Goal: Transaction & Acquisition: Purchase product/service

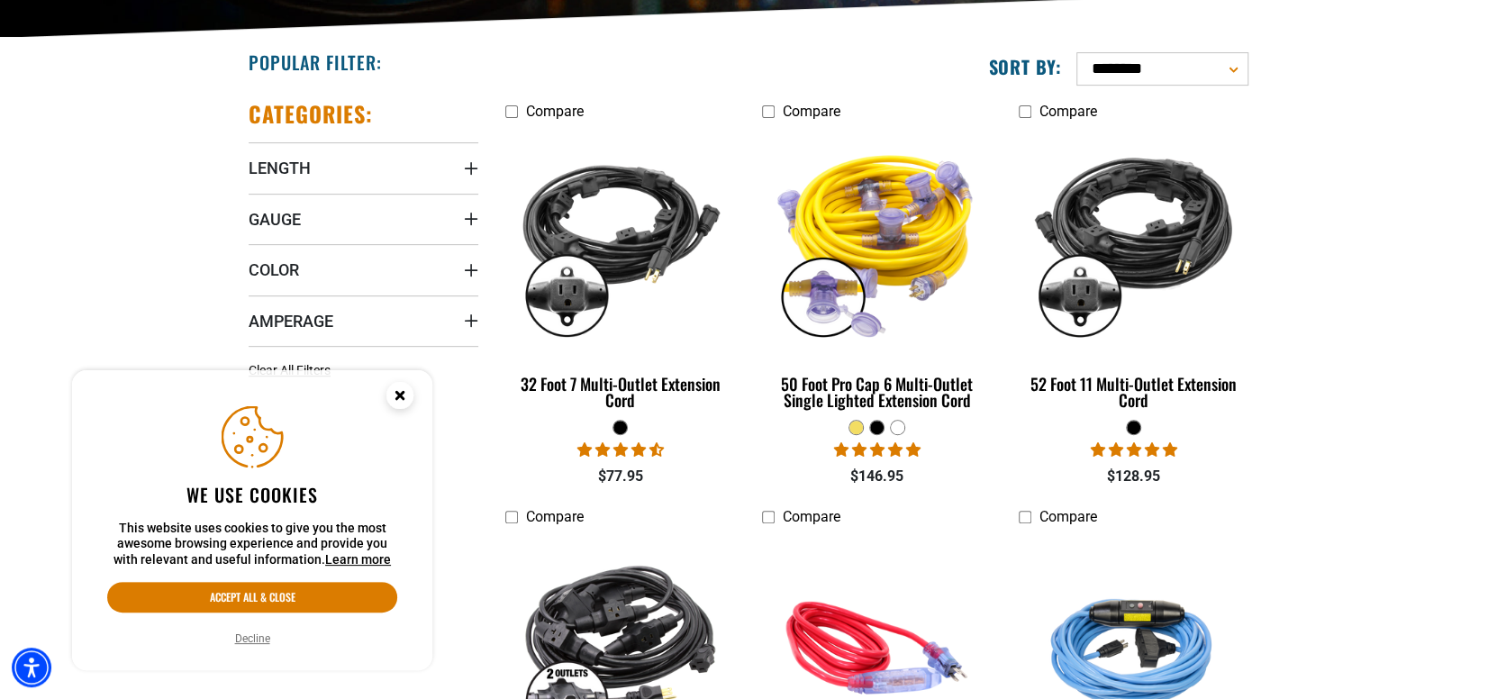
scroll to position [450, 0]
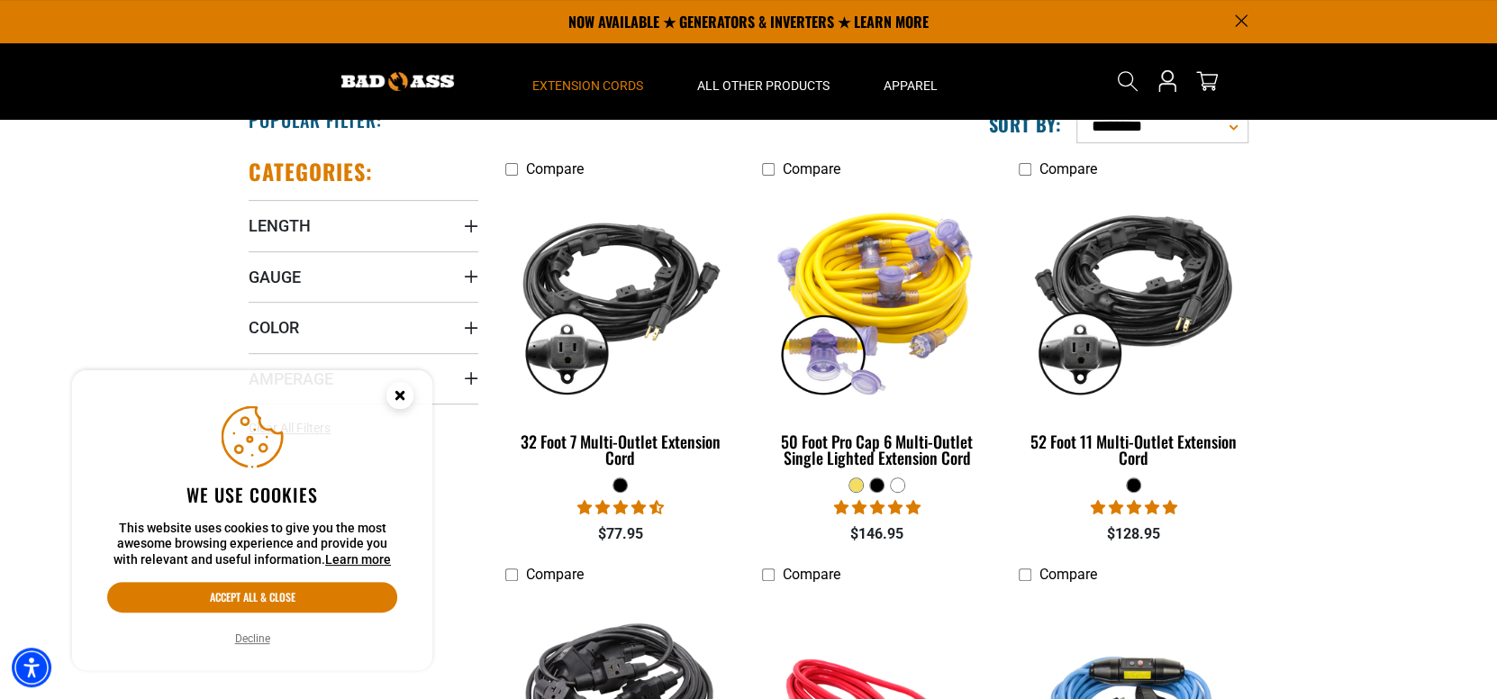
scroll to position [359, 0]
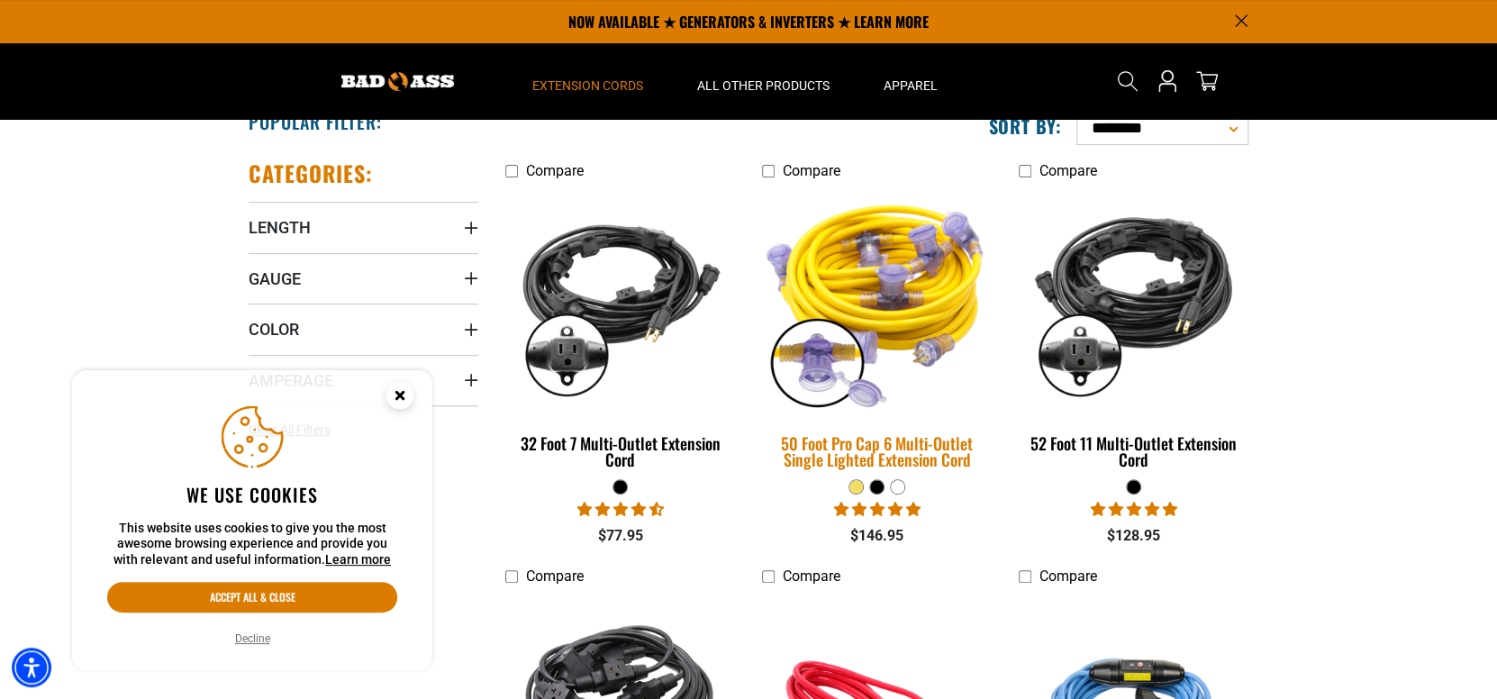
click at [894, 245] on img at bounding box center [877, 301] width 252 height 231
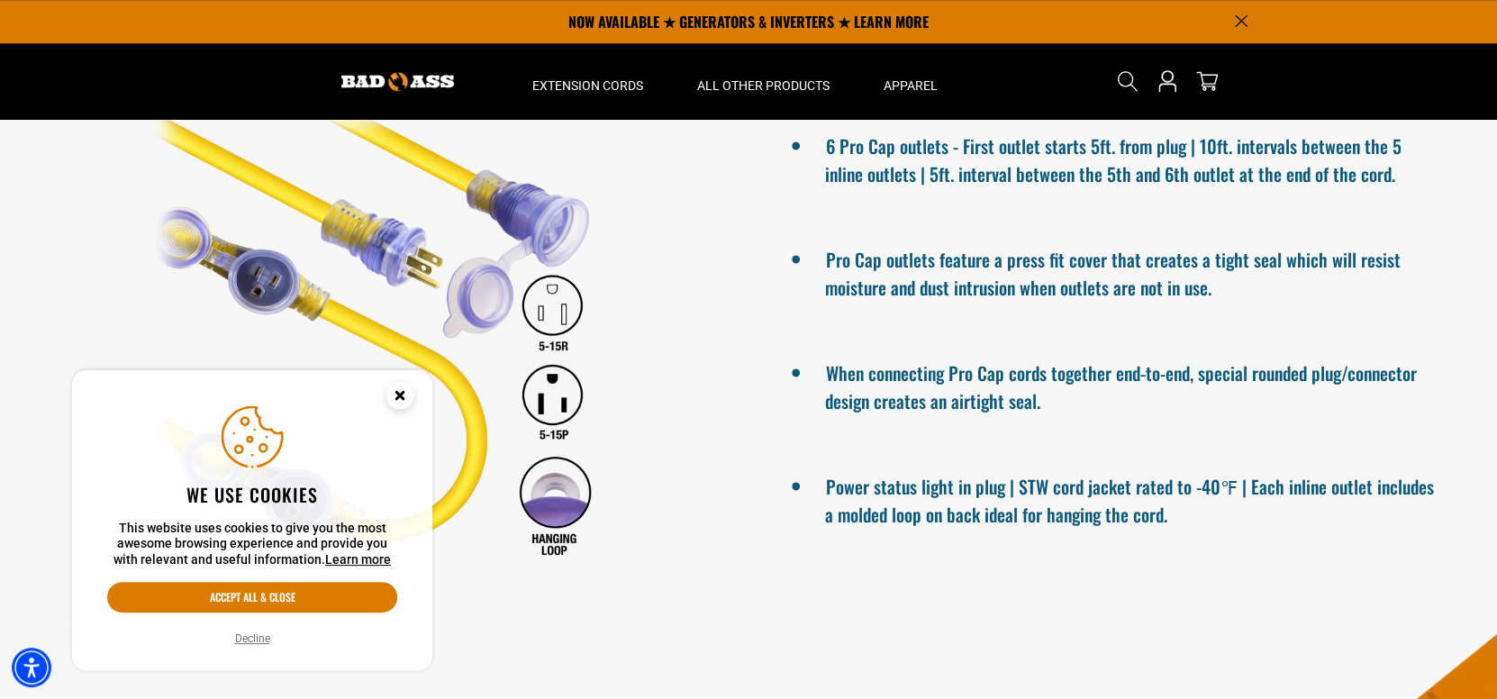
scroll to position [1171, 0]
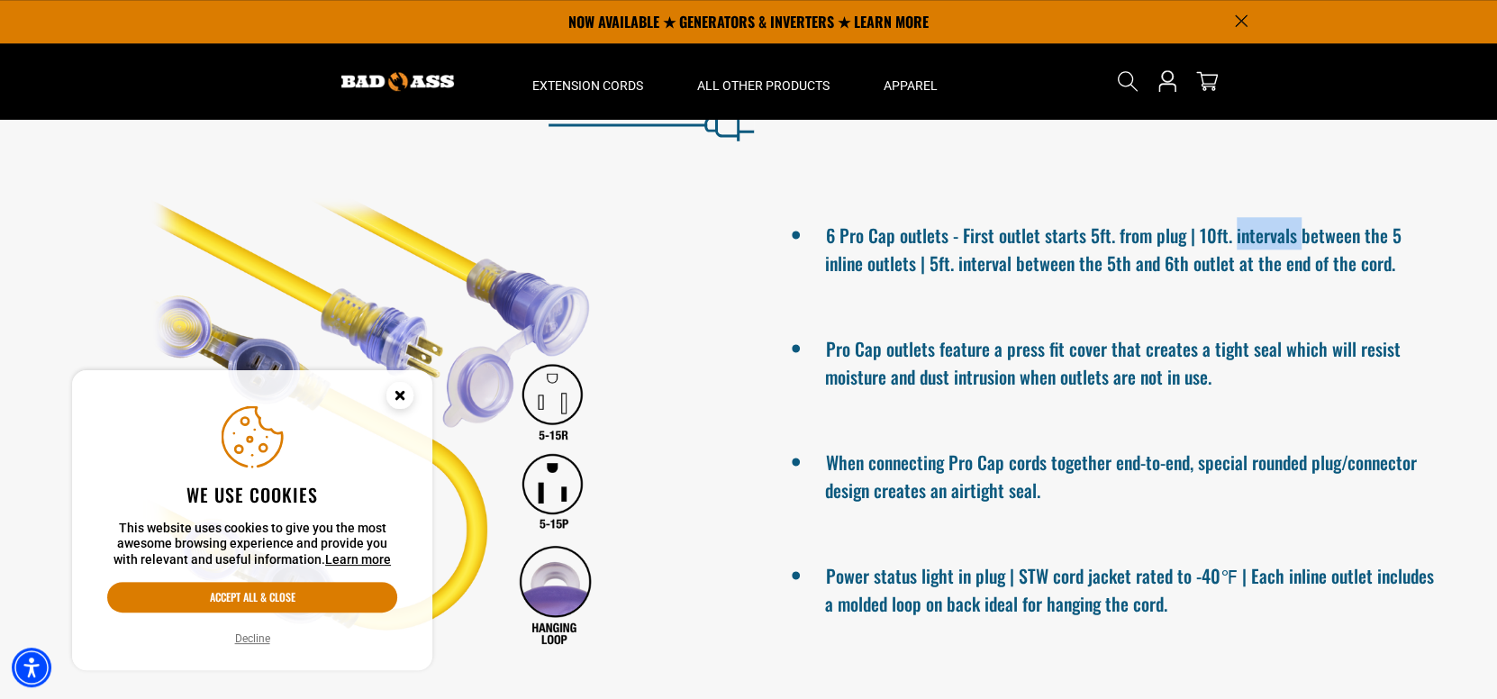
drag, startPoint x: 1233, startPoint y: 233, endPoint x: 1297, endPoint y: 224, distance: 63.7
click at [1297, 224] on li "6 Pro Cap outlets - First outlet starts 5ft. from plug | 10ft. intervals betwee…" at bounding box center [1129, 246] width 609 height 59
copy li "intervals"
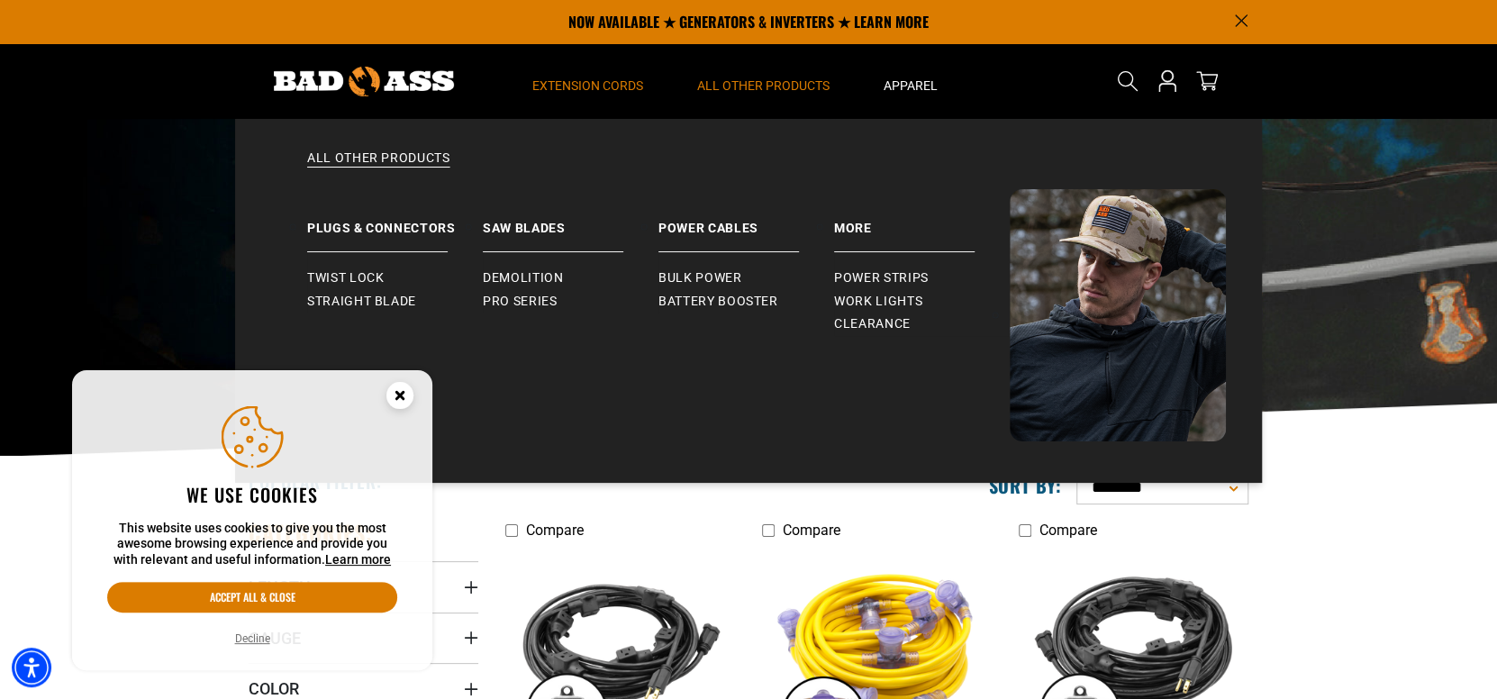
click at [771, 80] on span "All Other Products" at bounding box center [763, 85] width 132 height 16
